Goal: Task Accomplishment & Management: Manage account settings

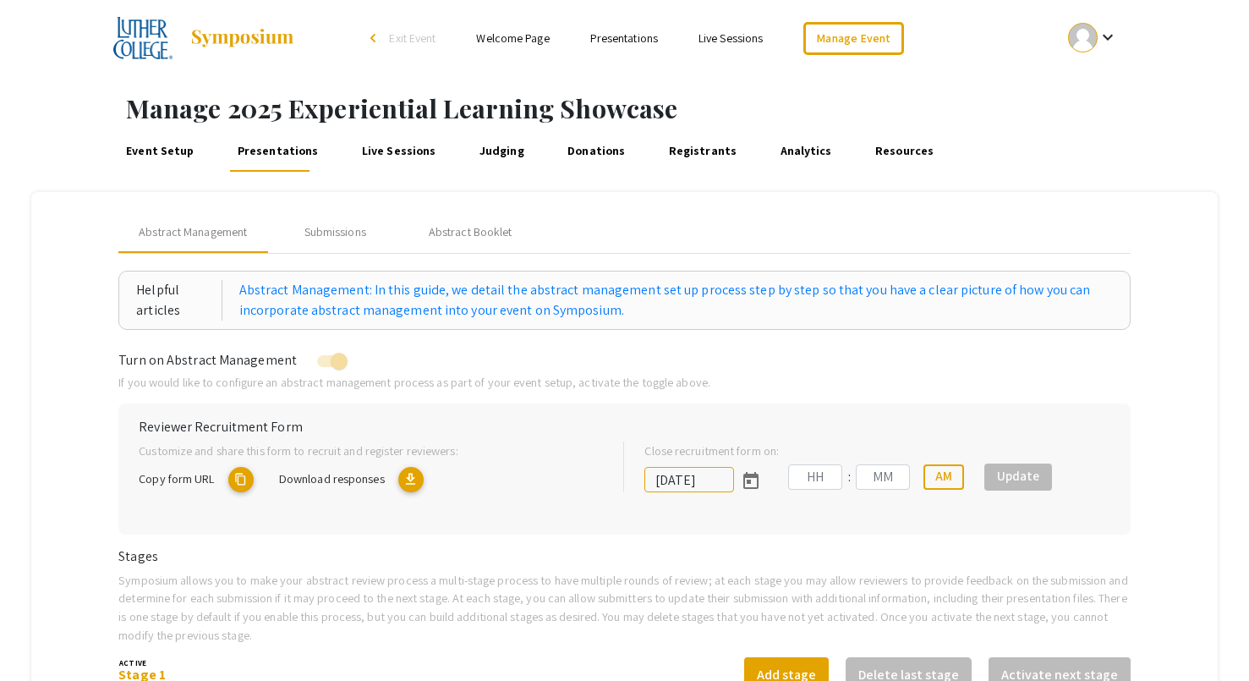
type input "9/18/2025"
type input "11"
type input "59"
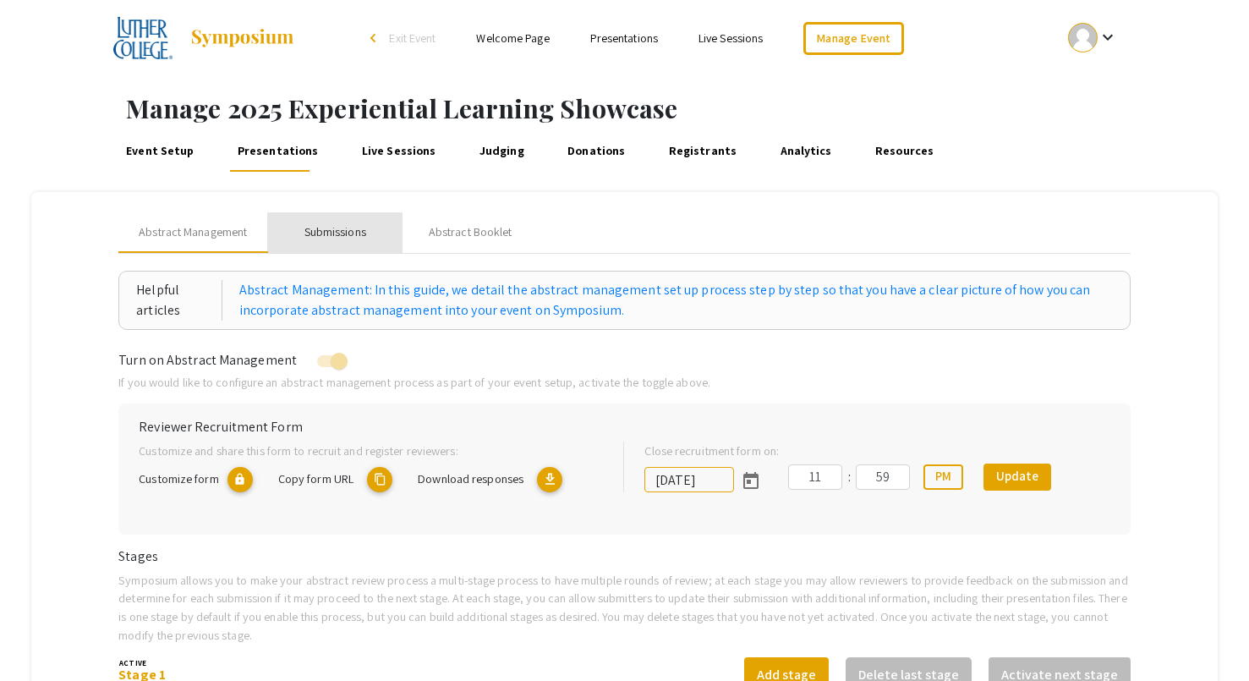
click at [332, 231] on div "Submissions" at bounding box center [336, 232] width 62 height 18
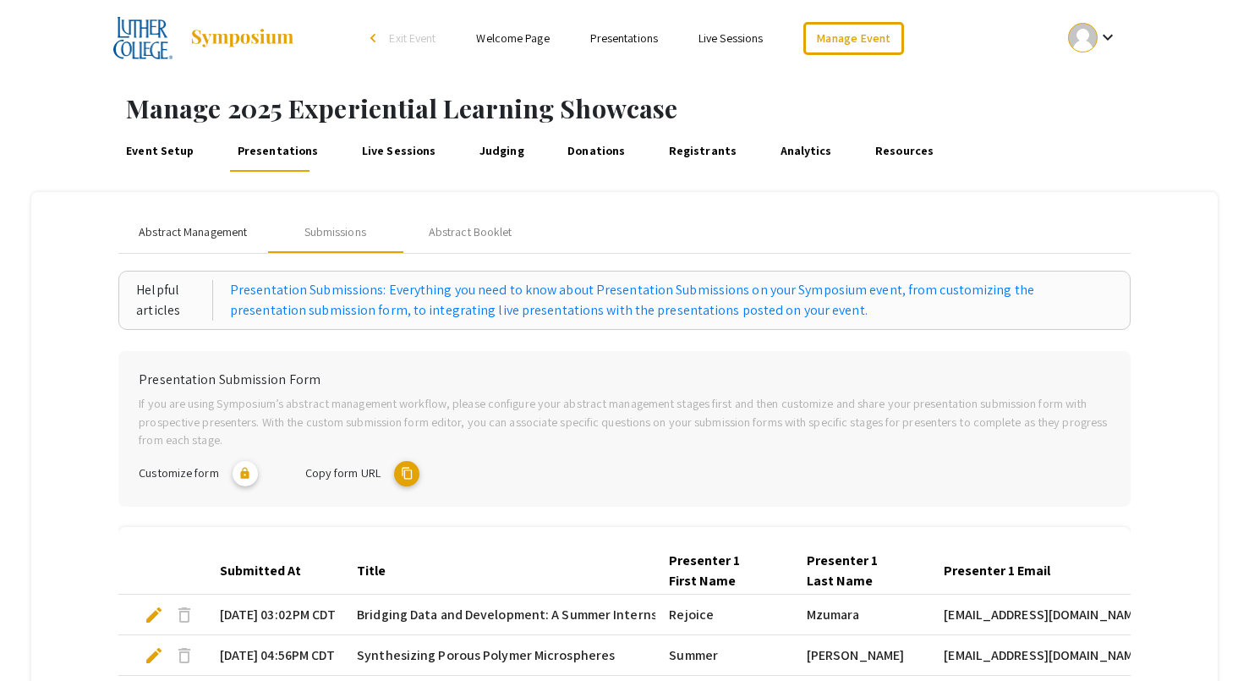
click at [229, 236] on span "Abstract Management" at bounding box center [193, 232] width 108 height 18
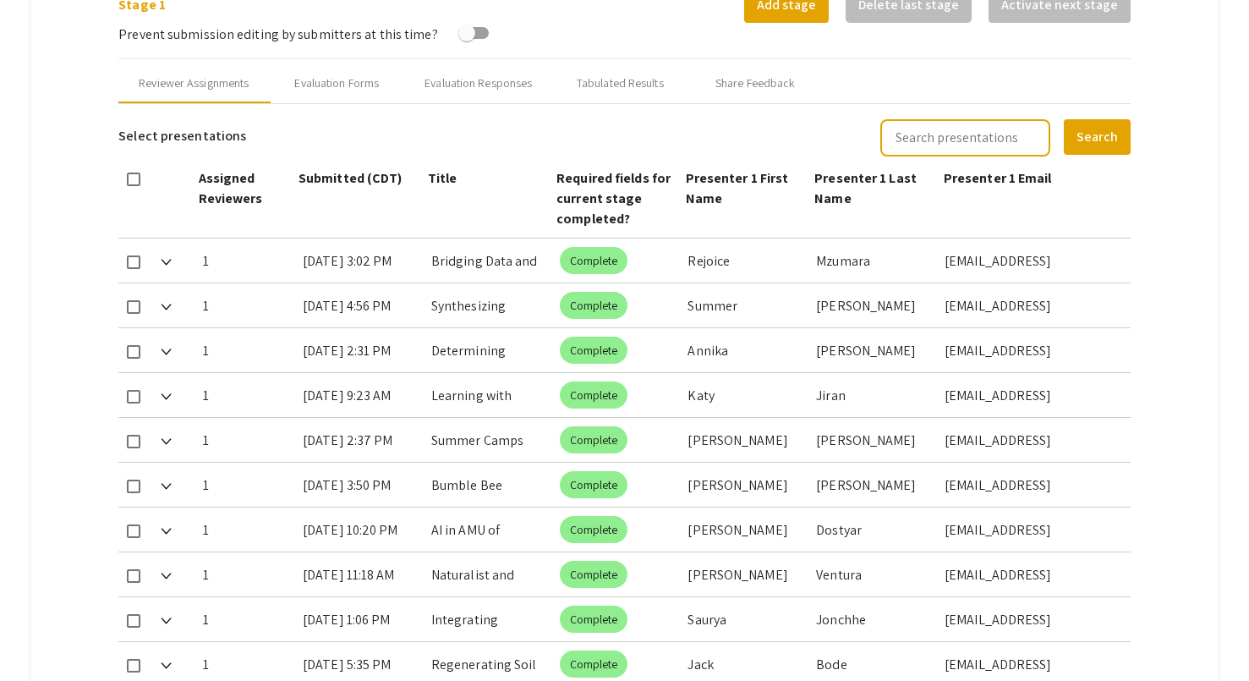
scroll to position [915, 0]
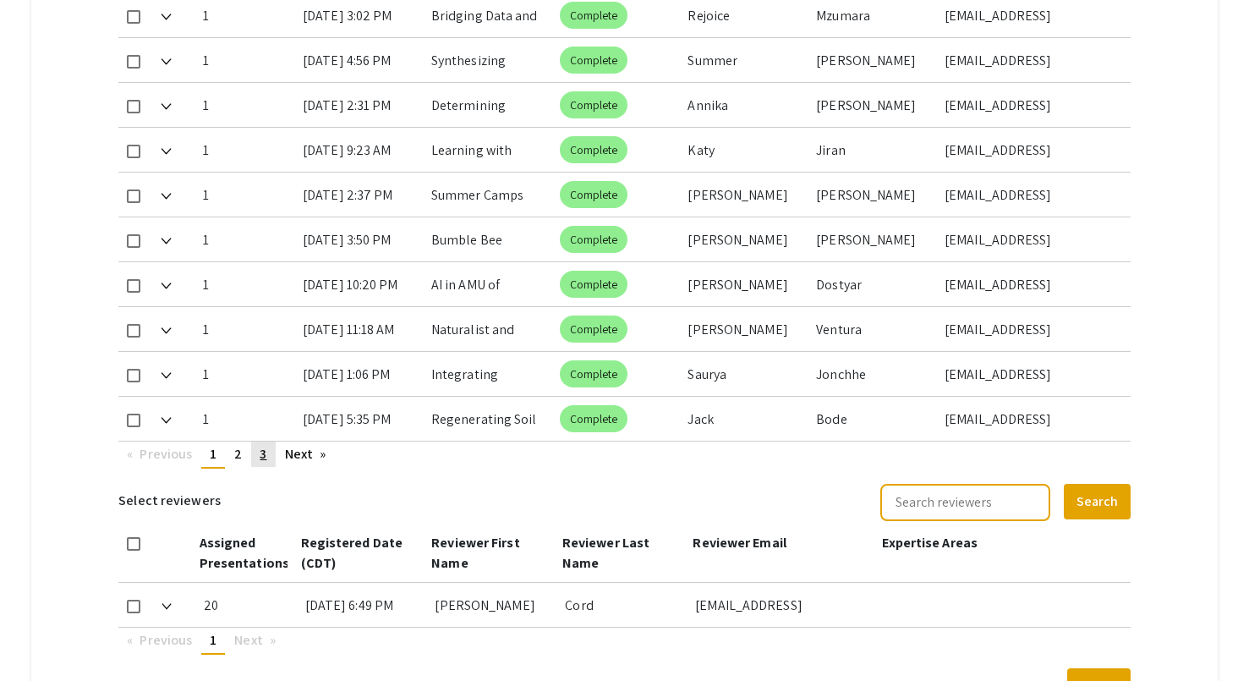
click at [265, 446] on span "3" at bounding box center [263, 454] width 7 height 18
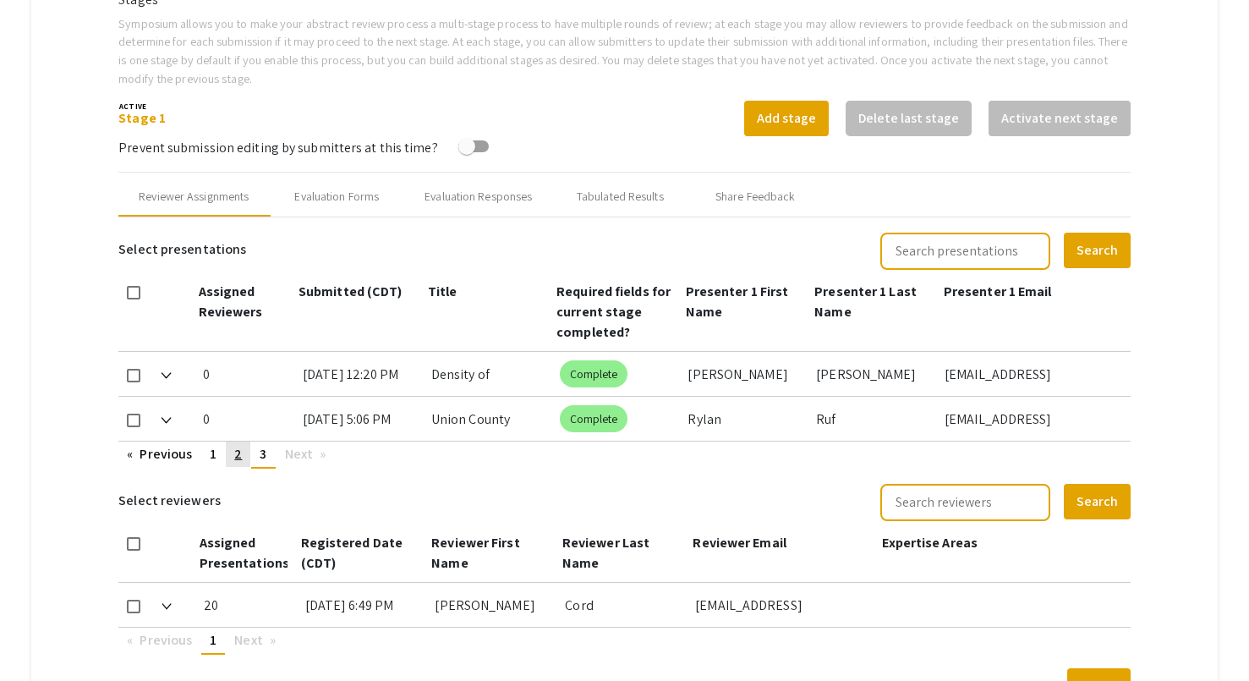
click at [233, 460] on link "page 2" at bounding box center [238, 454] width 25 height 25
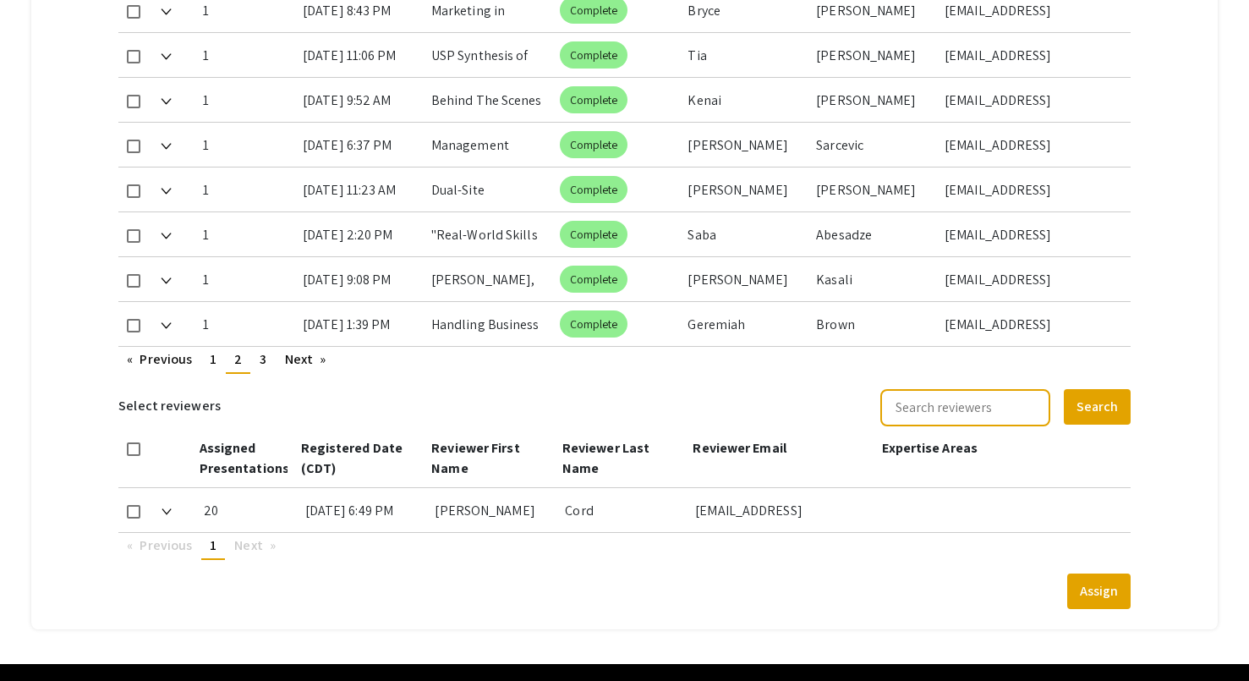
scroll to position [1061, 0]
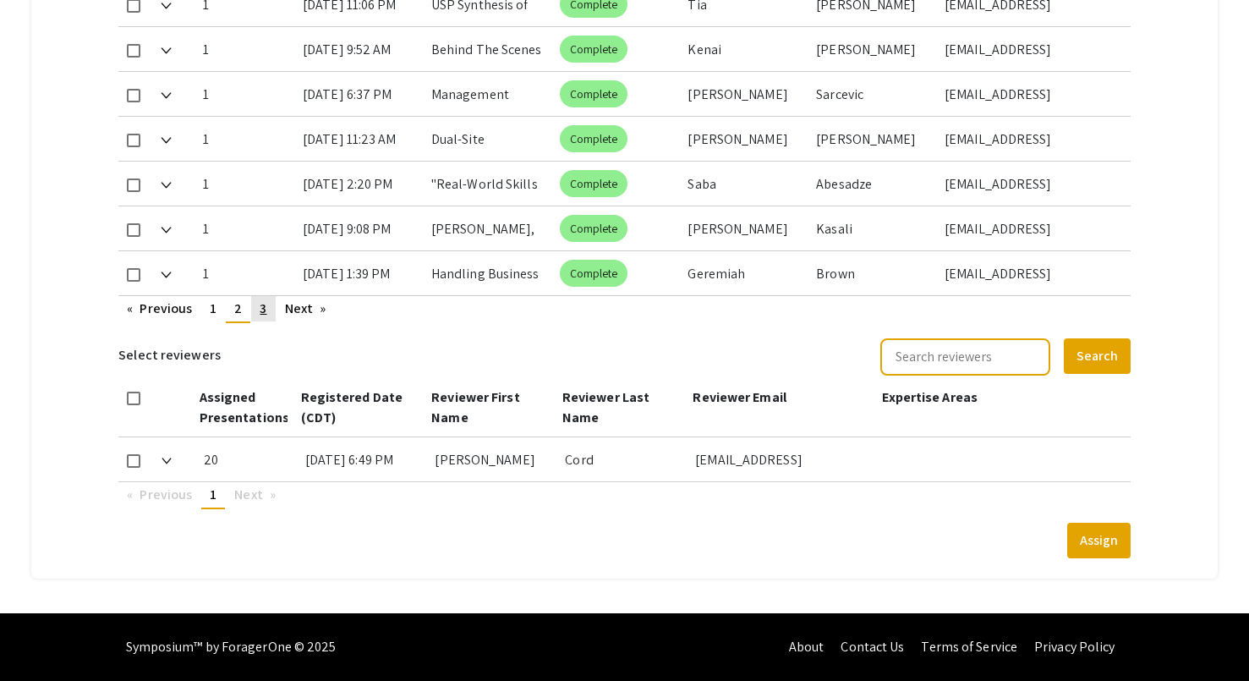
click at [262, 307] on span "3" at bounding box center [263, 308] width 7 height 18
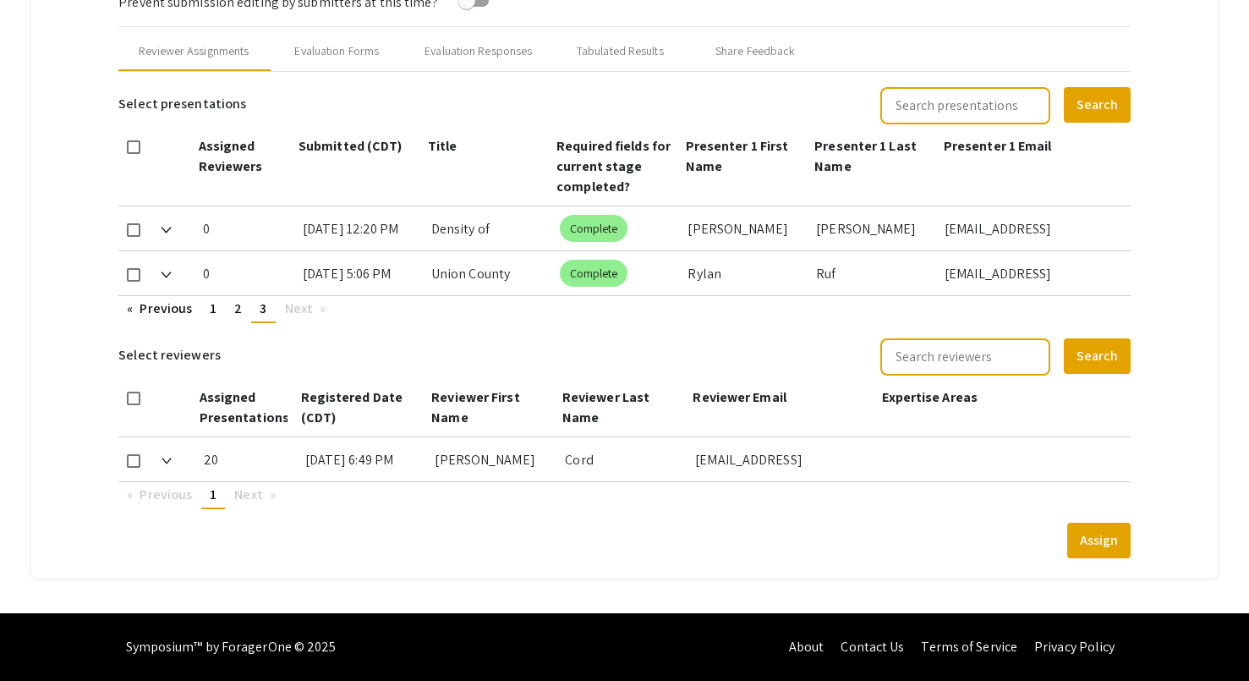
click at [133, 274] on span at bounding box center [134, 275] width 14 height 14
click at [133, 282] on input "checkbox" at bounding box center [133, 282] width 1 height 1
checkbox input "true"
click at [133, 464] on span at bounding box center [134, 461] width 14 height 14
click at [133, 468] on input "checkbox" at bounding box center [133, 468] width 1 height 1
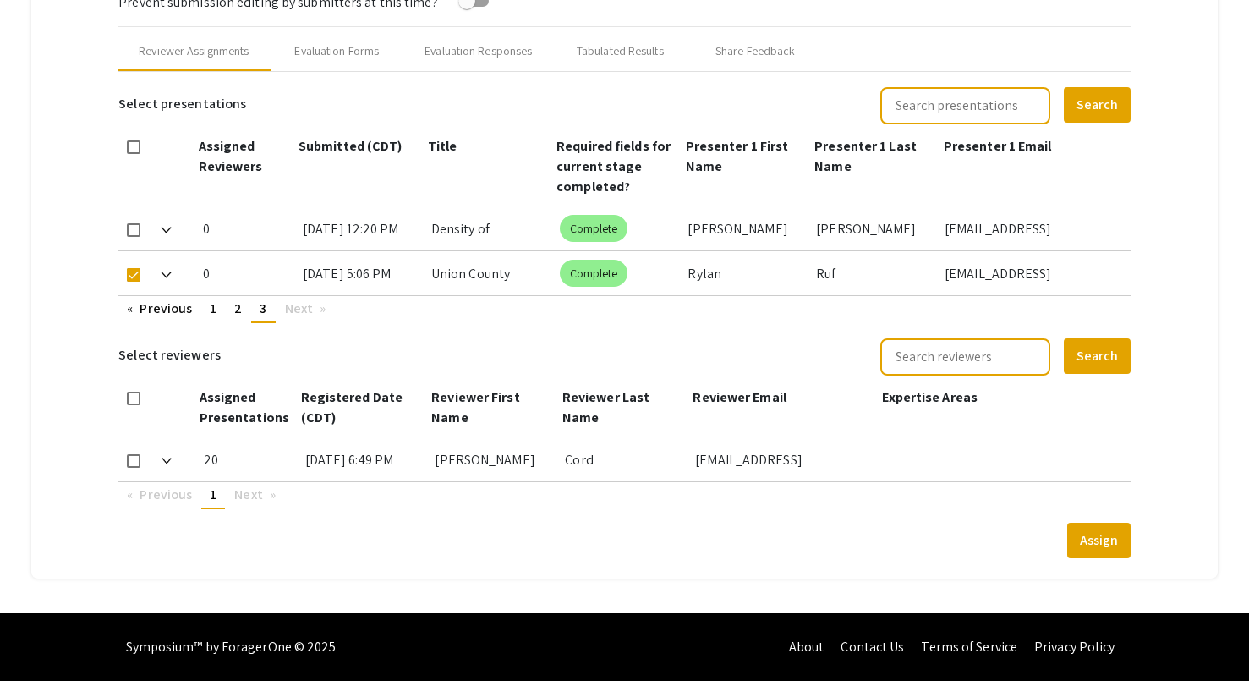
checkbox input "true"
click at [1102, 547] on button "Assign" at bounding box center [1099, 541] width 63 height 36
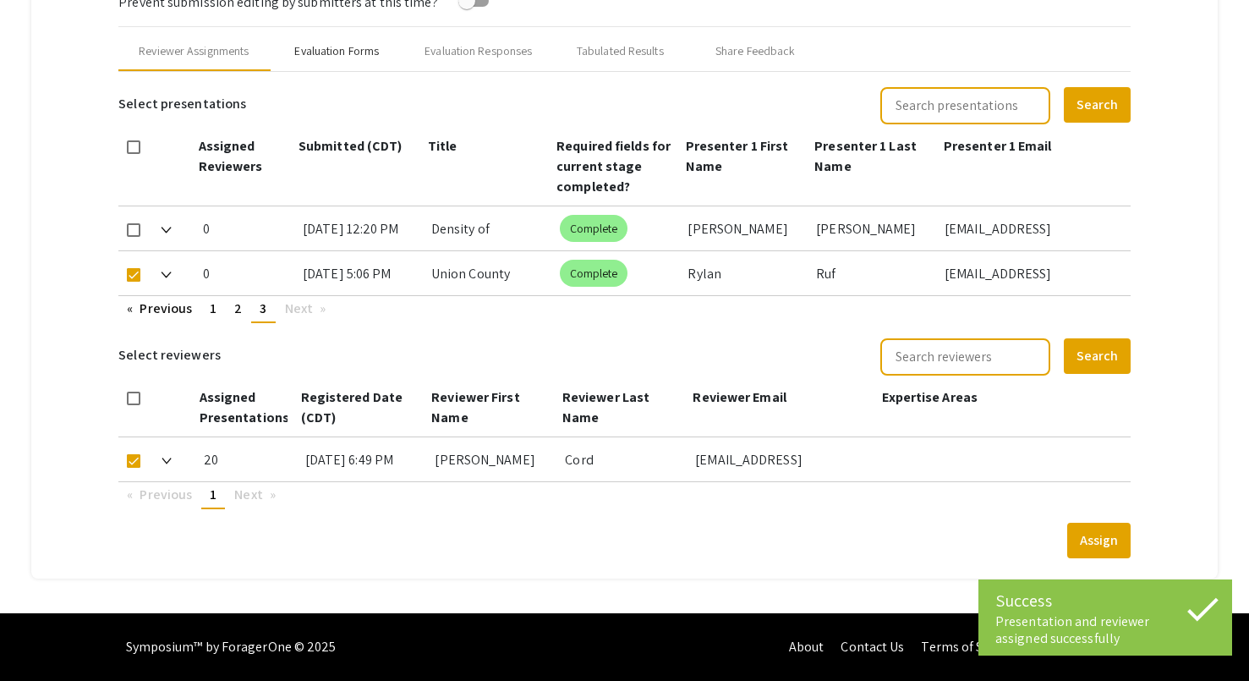
click at [352, 53] on div "Evaluation Forms" at bounding box center [336, 51] width 85 height 18
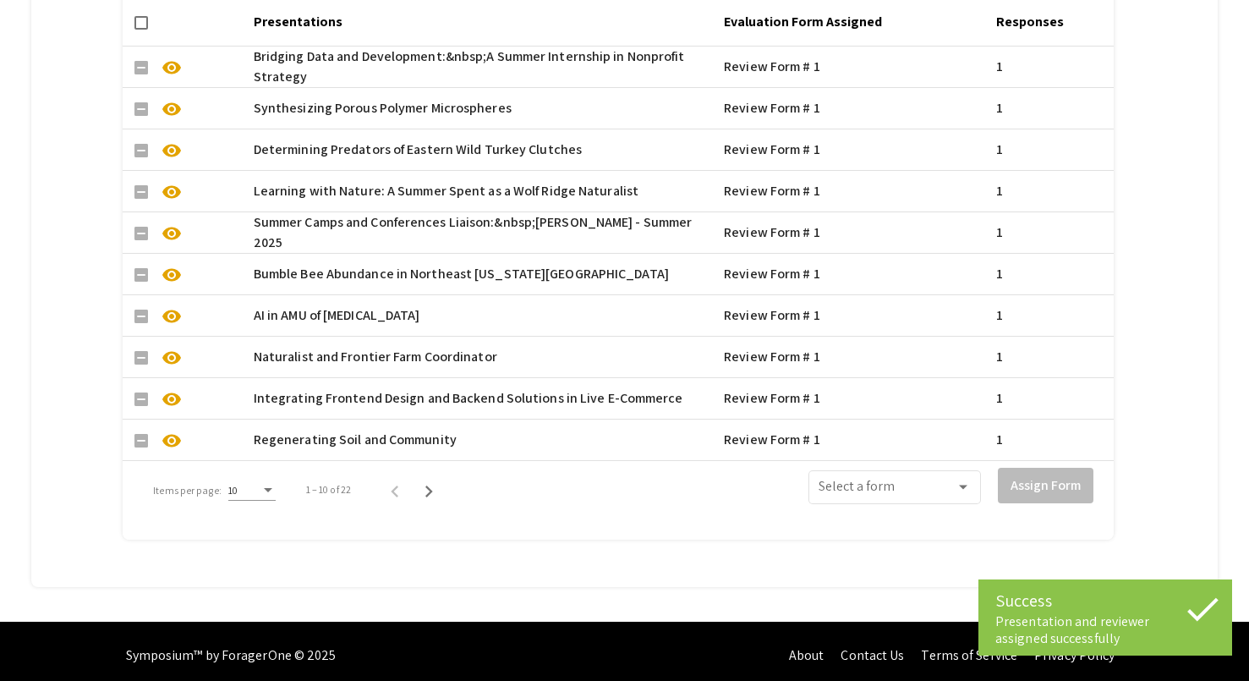
scroll to position [1283, 0]
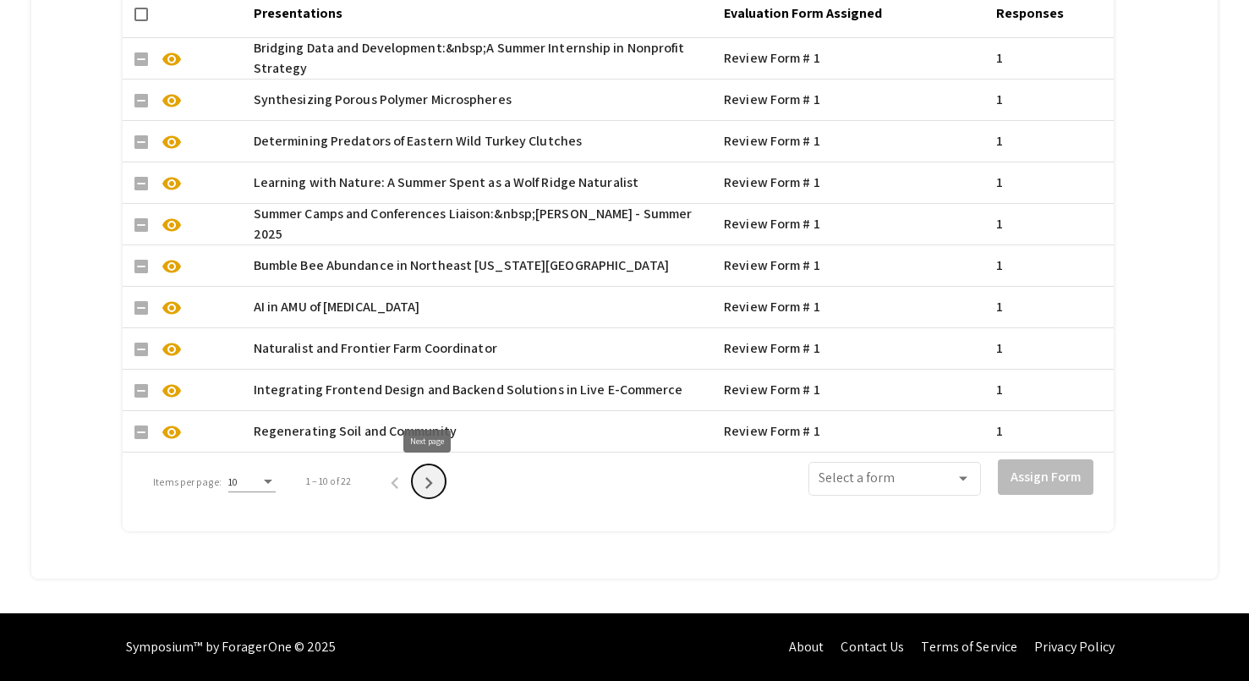
click at [428, 477] on icon "Next page" at bounding box center [429, 483] width 24 height 24
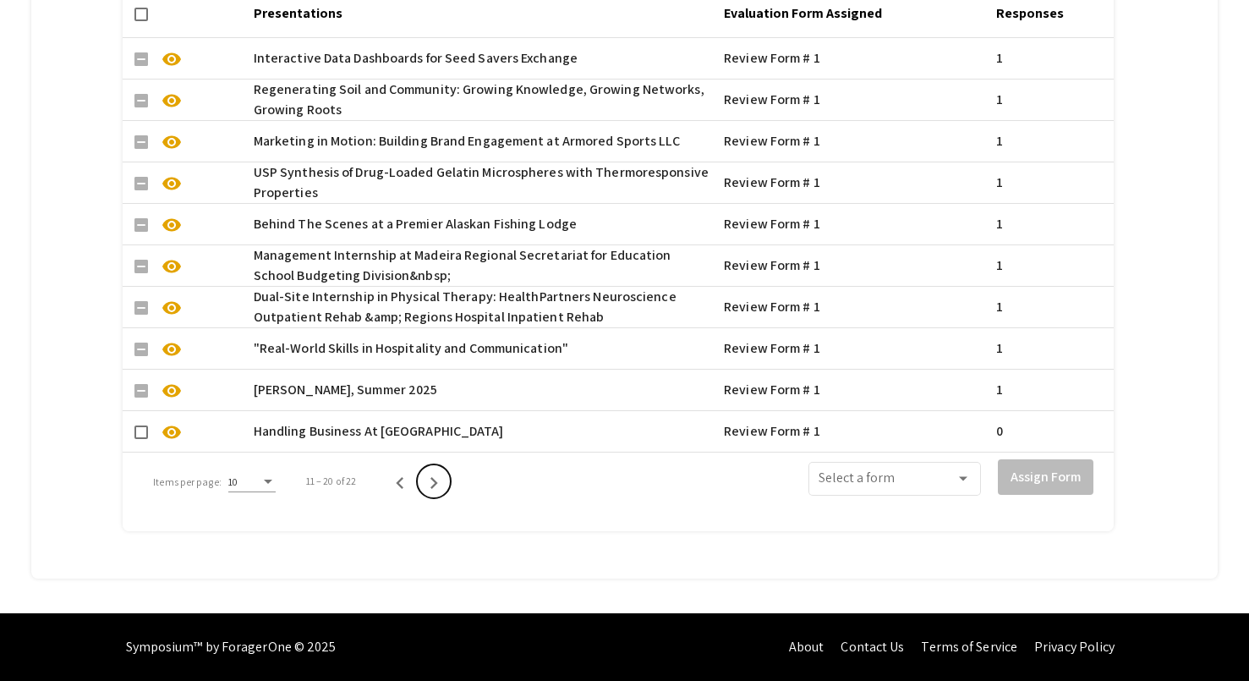
click at [428, 478] on icon "Next page" at bounding box center [434, 483] width 24 height 24
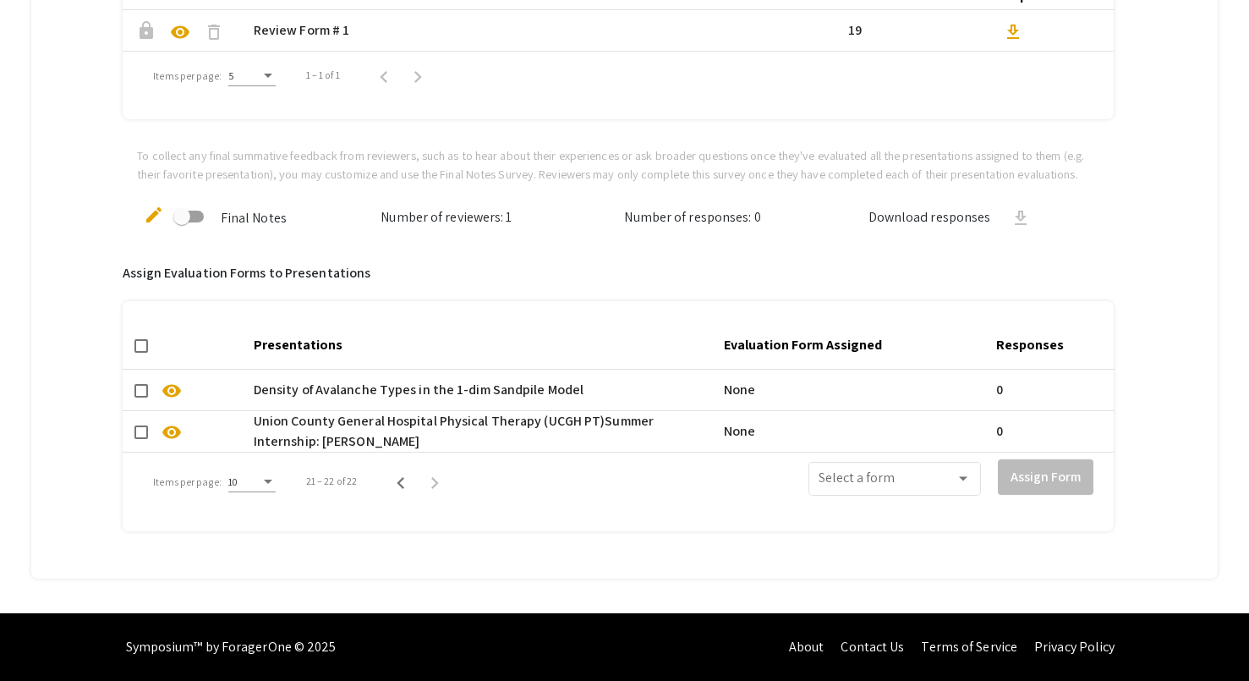
scroll to position [952, 0]
click at [140, 434] on span at bounding box center [141, 432] width 14 height 14
click at [140, 439] on input "checkbox" at bounding box center [140, 439] width 1 height 1
checkbox input "true"
click at [839, 493] on div "Select a form" at bounding box center [895, 476] width 152 height 37
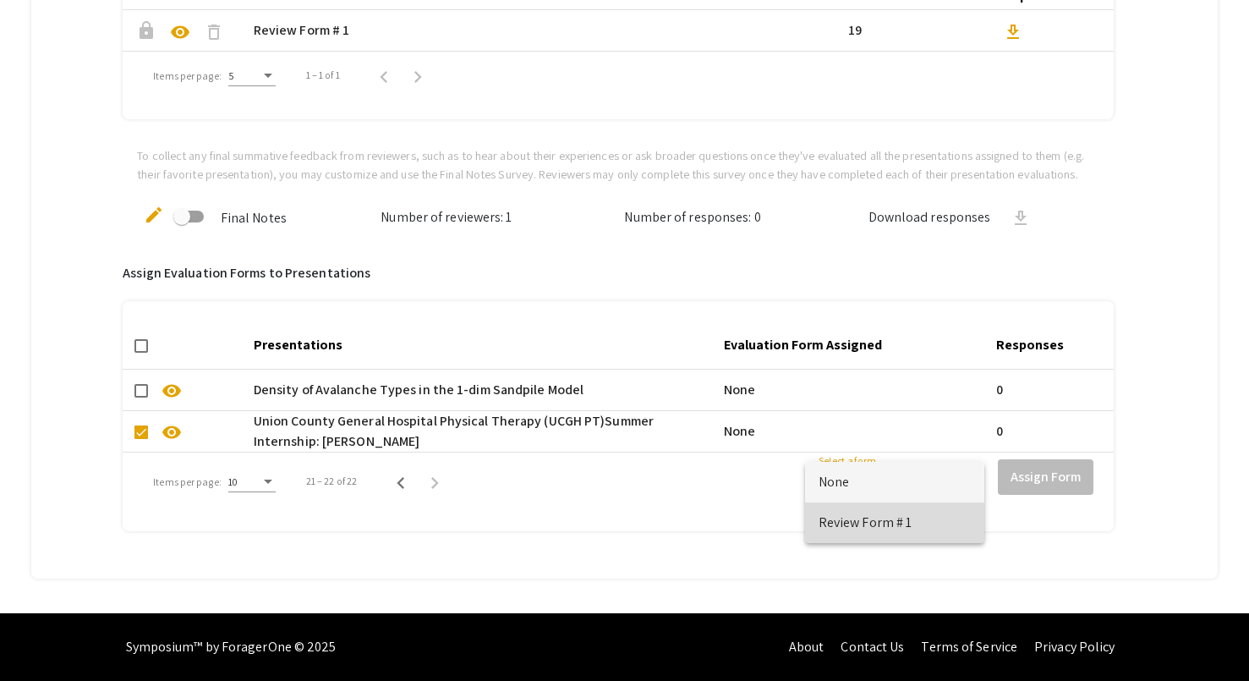
click at [848, 530] on span "Review Form # 1" at bounding box center [895, 522] width 152 height 41
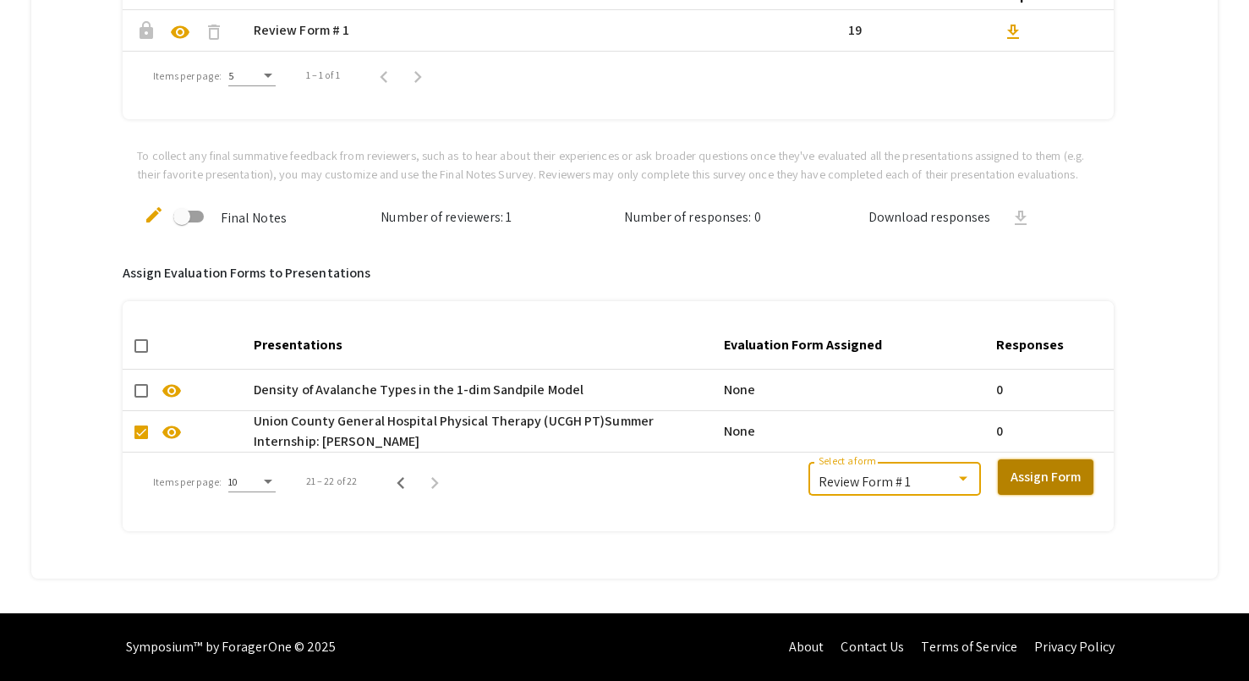
click at [1036, 480] on button "Assign Form" at bounding box center [1046, 477] width 96 height 36
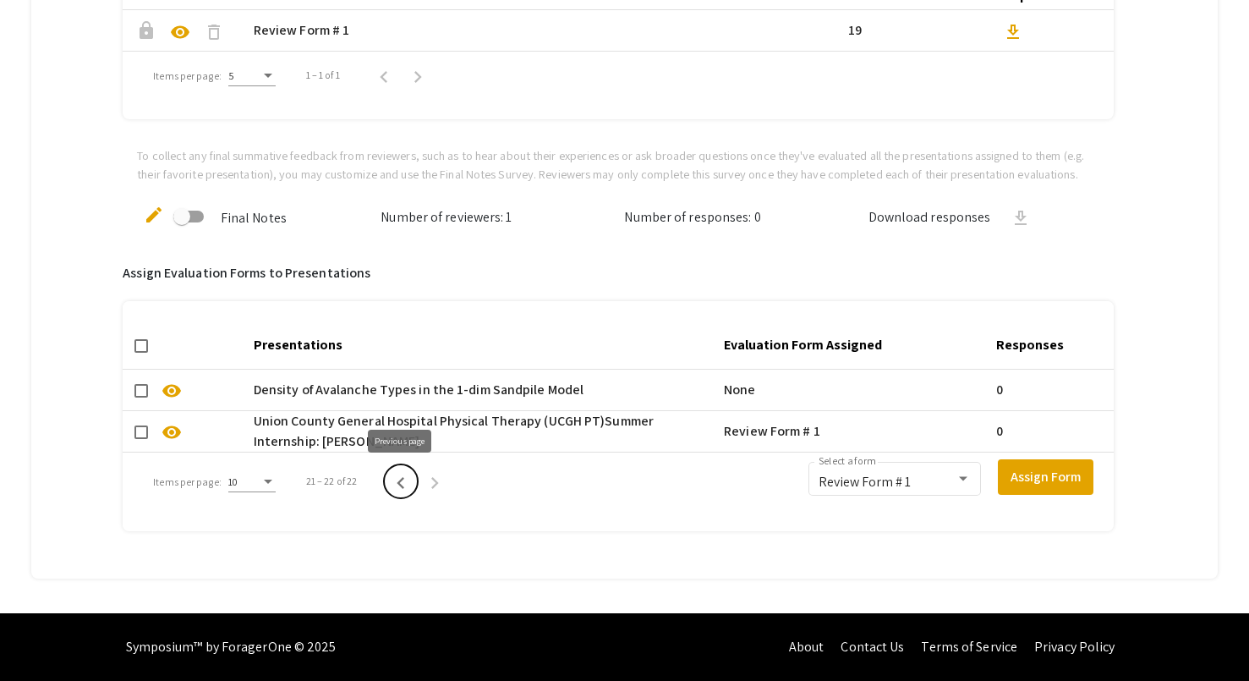
click at [393, 483] on icon "Previous page" at bounding box center [401, 483] width 24 height 24
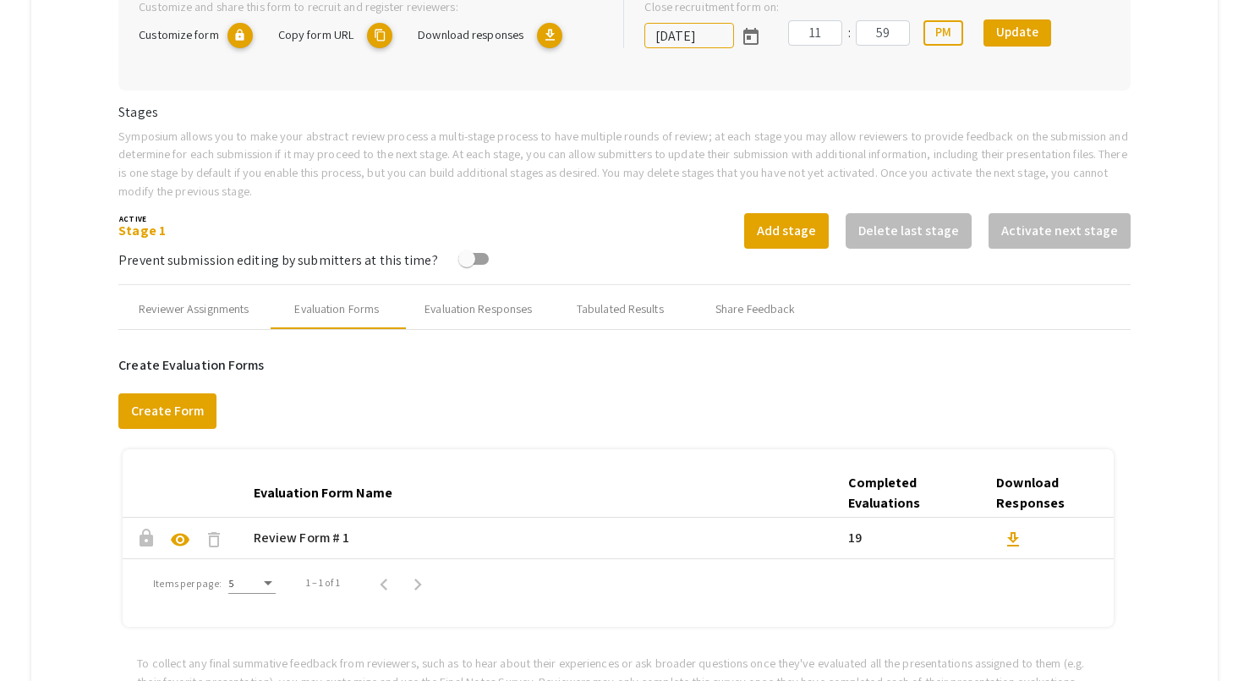
scroll to position [0, 0]
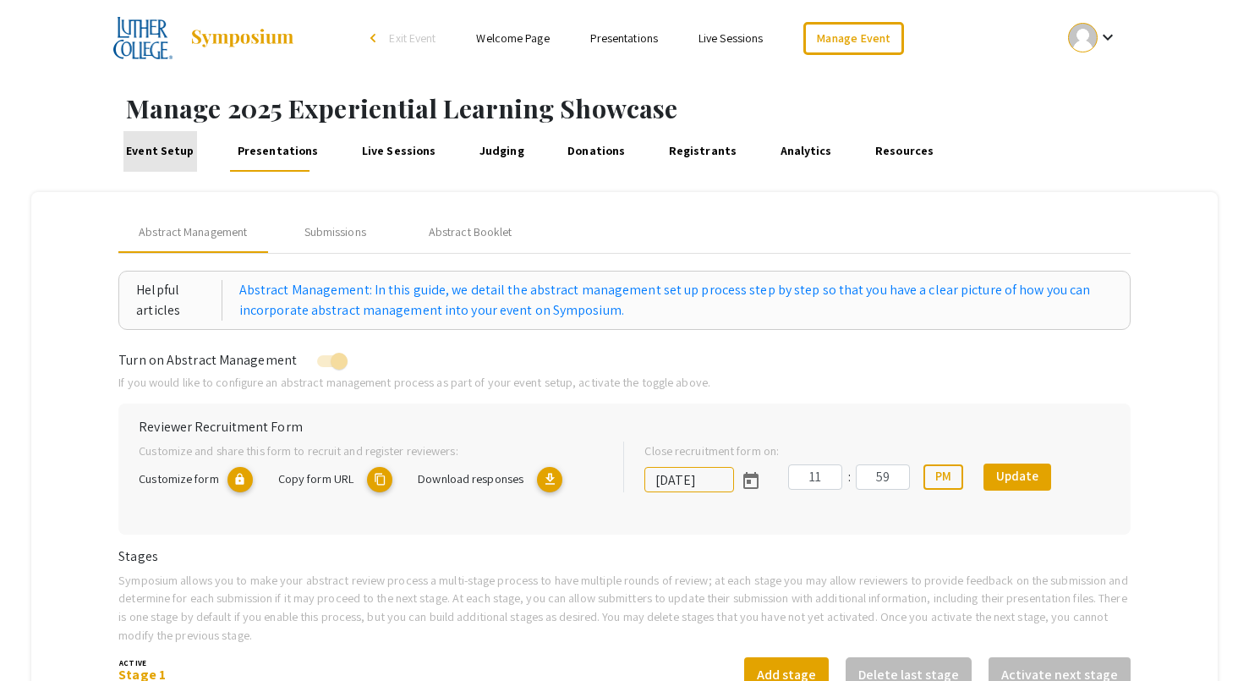
click at [162, 154] on link "Event Setup" at bounding box center [161, 151] width 74 height 41
